Goal: Task Accomplishment & Management: Manage account settings

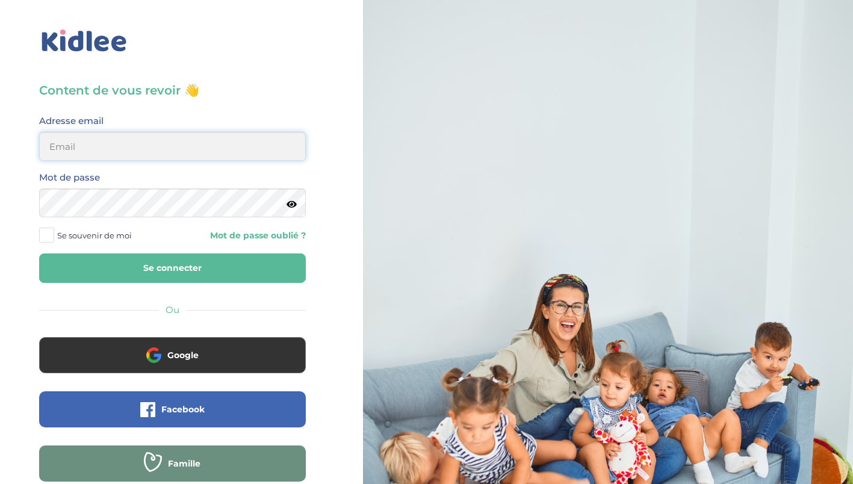
type input "chloe.prein@gmail.com"
click at [292, 202] on icon at bounding box center [292, 204] width 10 height 9
click at [292, 202] on icon at bounding box center [290, 204] width 11 height 9
click at [245, 268] on button "Se connecter" at bounding box center [172, 269] width 267 height 30
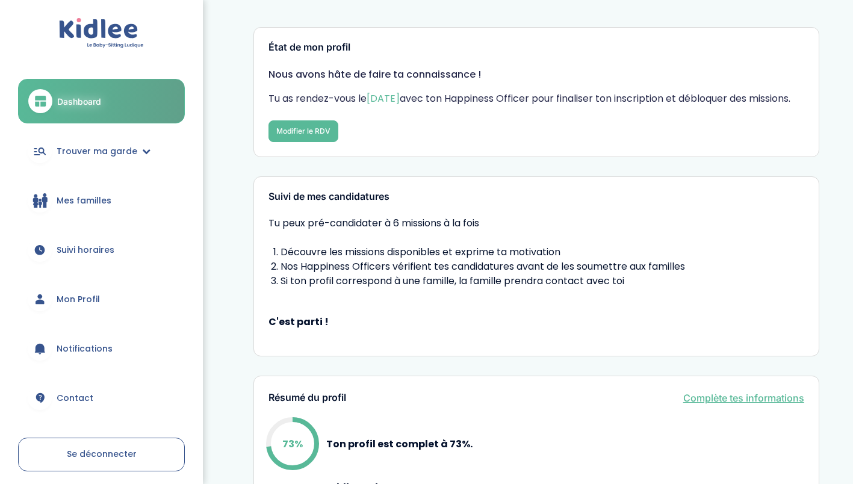
click at [548, 140] on div "Nous avons hâte de faire ta connaissance ! Tu as rendez-vous le [DATE] avec ton…" at bounding box center [537, 104] width 536 height 75
